Goal: Information Seeking & Learning: Learn about a topic

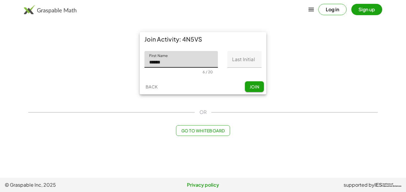
type input "******"
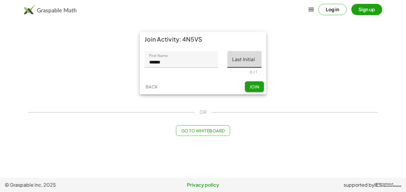
click at [231, 59] on input "Last Initial" at bounding box center [244, 59] width 34 height 17
type input "*"
click at [257, 90] on button "Join" at bounding box center [254, 86] width 19 height 11
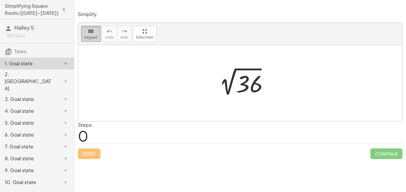
click at [94, 39] on span "keypad" at bounding box center [90, 37] width 13 height 4
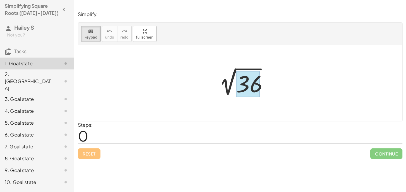
click at [259, 86] on div at bounding box center [248, 84] width 24 height 26
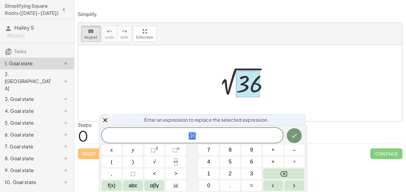
scroll to position [1, 0]
click at [108, 72] on div at bounding box center [240, 83] width 324 height 76
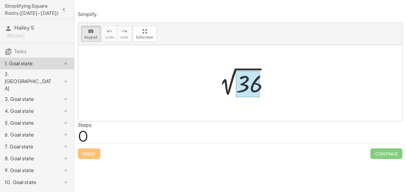
click at [250, 84] on div at bounding box center [248, 84] width 24 height 26
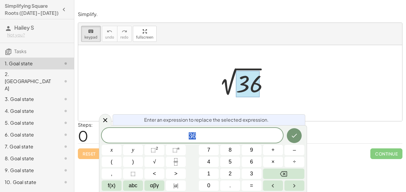
scroll to position [1, 0]
click at [251, 160] on span "6" at bounding box center [251, 162] width 3 height 8
click at [275, 159] on button "×" at bounding box center [273, 162] width 20 height 10
click at [247, 161] on button "6" at bounding box center [251, 162] width 20 height 10
click at [121, 145] on div at bounding box center [112, 150] width 20 height 10
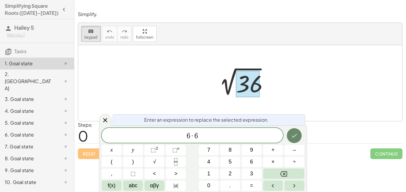
click at [297, 134] on icon "Done" at bounding box center [293, 135] width 7 height 7
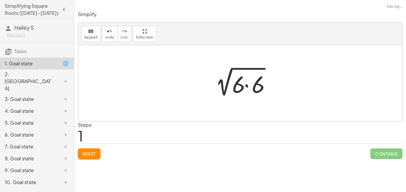
scroll to position [0, 0]
drag, startPoint x: 239, startPoint y: 89, endPoint x: 198, endPoint y: 87, distance: 41.9
click at [198, 87] on div "2 √ 36 · 6 2 √ ( · 6 · 6 )" at bounding box center [240, 83] width 324 height 76
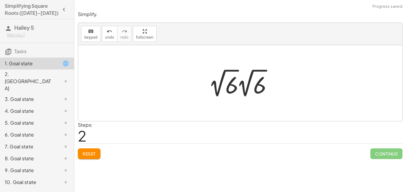
click at [209, 96] on div at bounding box center [242, 83] width 72 height 33
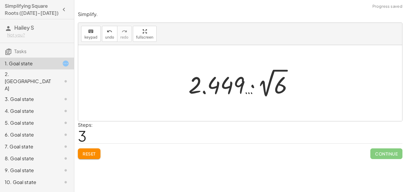
click at [90, 161] on div "Simplify. keyboard keypad undo undo redo redo fullscreen 2 √ 36 2 √ ( · 6 · 6 )…" at bounding box center [239, 84] width 331 height 155
click at [87, 149] on button "Reset" at bounding box center [89, 154] width 23 height 11
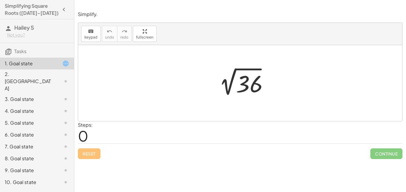
click at [242, 92] on div at bounding box center [241, 83] width 61 height 30
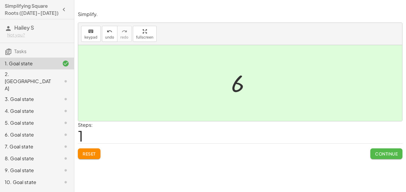
click at [380, 157] on button "Continue" at bounding box center [386, 154] width 32 height 11
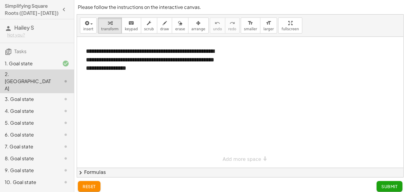
click at [246, 122] on div at bounding box center [240, 102] width 326 height 131
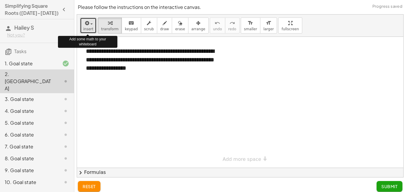
click at [91, 24] on span "button" at bounding box center [91, 23] width 2 height 1
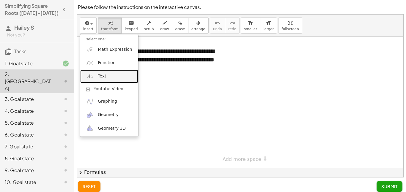
click at [101, 75] on span "Text" at bounding box center [102, 76] width 8 height 6
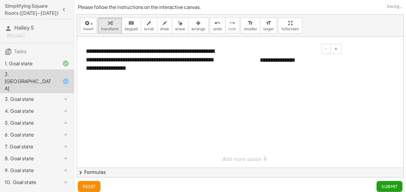
click at [274, 60] on div "**********" at bounding box center [298, 60] width 89 height 20
drag, startPoint x: 260, startPoint y: 59, endPoint x: 293, endPoint y: 54, distance: 33.4
click at [293, 54] on div "**********" at bounding box center [298, 60] width 89 height 20
click at [275, 60] on div "*" at bounding box center [298, 60] width 89 height 20
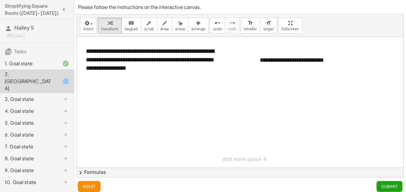
click at [385, 183] on button "Submit" at bounding box center [389, 186] width 26 height 11
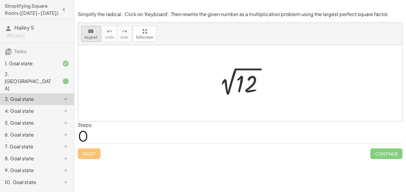
click at [86, 34] on button "keyboard keypad" at bounding box center [91, 34] width 20 height 16
click at [242, 79] on div at bounding box center [248, 84] width 24 height 26
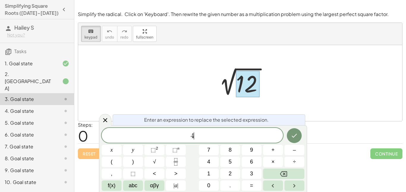
scroll to position [2, 0]
click at [268, 160] on button "×" at bounding box center [273, 162] width 20 height 10
click at [251, 169] on button "3" at bounding box center [251, 174] width 20 height 10
click at [292, 139] on button "Done" at bounding box center [294, 135] width 15 height 15
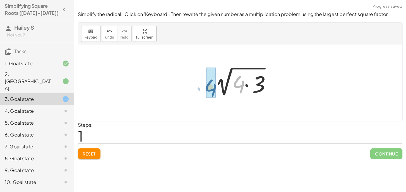
drag, startPoint x: 237, startPoint y: 85, endPoint x: 208, endPoint y: 89, distance: 29.3
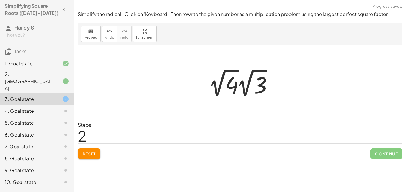
click at [200, 97] on div "2 √ 12 2 √ ( · 4 · 3 ) √ 4 3 · 2 √ · 2" at bounding box center [240, 83] width 80 height 36
click at [212, 84] on div at bounding box center [242, 83] width 72 height 33
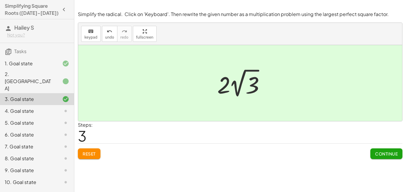
click at [380, 154] on span "Continue" at bounding box center [386, 153] width 23 height 5
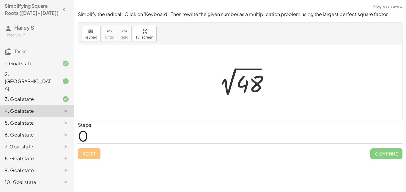
click at [245, 83] on div at bounding box center [241, 83] width 61 height 30
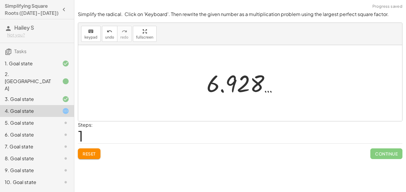
click at [92, 154] on span "Reset" at bounding box center [89, 153] width 13 height 5
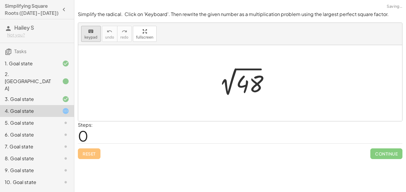
click at [88, 38] on span "keypad" at bounding box center [90, 37] width 13 height 4
click at [251, 83] on div at bounding box center [248, 84] width 24 height 26
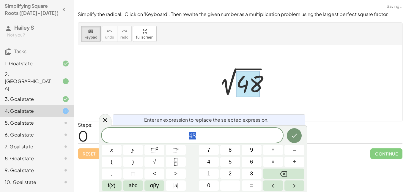
scroll to position [2, 0]
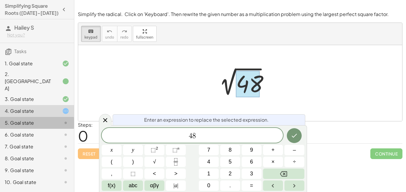
click at [56, 119] on div at bounding box center [61, 122] width 17 height 7
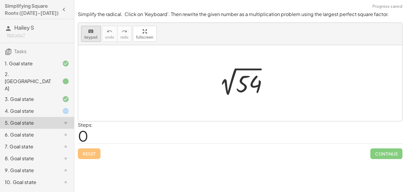
click at [87, 32] on div "keyboard" at bounding box center [90, 31] width 13 height 7
click at [255, 78] on div at bounding box center [248, 84] width 24 height 26
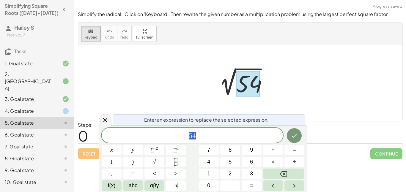
scroll to position [2, 0]
click at [50, 131] on div "6. Goal state" at bounding box center [29, 134] width 48 height 7
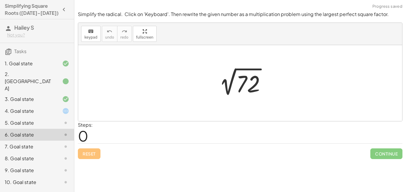
click at [46, 143] on div "7. Goal state" at bounding box center [29, 146] width 48 height 7
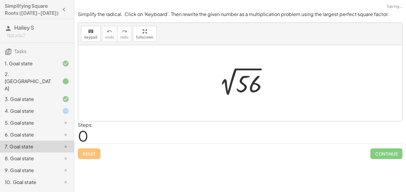
click at [37, 155] on div "8. Goal state" at bounding box center [29, 158] width 48 height 7
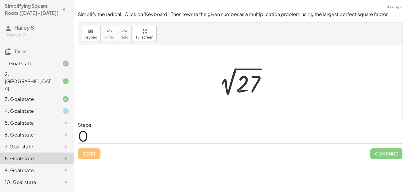
click at [31, 167] on div "9. Goal state" at bounding box center [29, 170] width 48 height 7
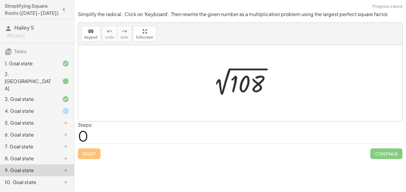
click at [30, 179] on div "10. Goal state" at bounding box center [29, 182] width 48 height 7
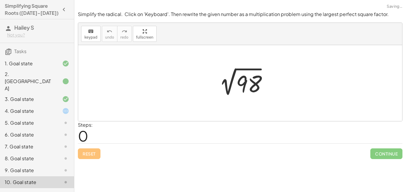
click at [31, 176] on div "8. Goal state" at bounding box center [37, 182] width 74 height 12
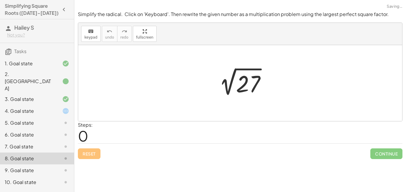
click at [28, 165] on div "7. Goal state" at bounding box center [37, 171] width 74 height 12
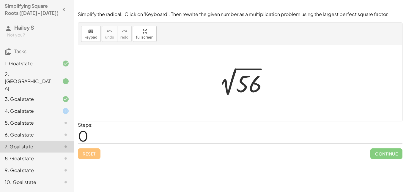
click at [54, 108] on div at bounding box center [61, 111] width 17 height 7
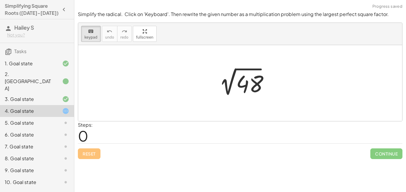
click at [221, 103] on div at bounding box center [240, 83] width 324 height 76
click at [222, 103] on div at bounding box center [240, 83] width 324 height 76
click at [237, 81] on div at bounding box center [248, 84] width 24 height 26
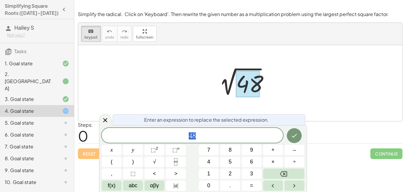
scroll to position [3, 0]
click at [94, 32] on div "keyboard" at bounding box center [90, 31] width 13 height 7
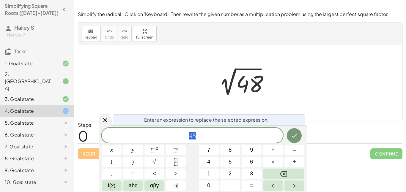
click at [209, 92] on div "2 √ 48" at bounding box center [240, 83] width 69 height 33
click at [105, 115] on div at bounding box center [105, 120] width 12 height 12
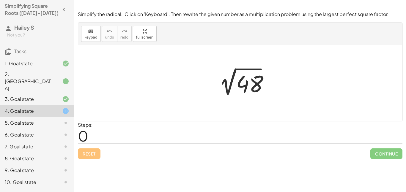
click at [208, 83] on div "2 √ 48" at bounding box center [240, 83] width 69 height 33
click at [236, 87] on div at bounding box center [241, 83] width 61 height 30
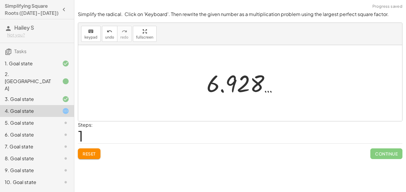
click at [236, 87] on div at bounding box center [242, 83] width 78 height 29
click at [90, 155] on span "Reset" at bounding box center [89, 153] width 13 height 5
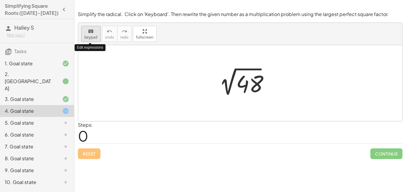
click at [93, 34] on button "keyboard keypad" at bounding box center [91, 34] width 20 height 16
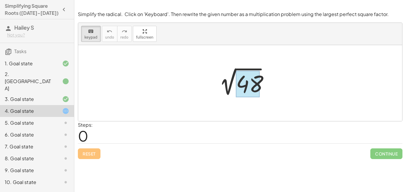
click at [249, 86] on div at bounding box center [248, 84] width 24 height 26
